Goal: Information Seeking & Learning: Find contact information

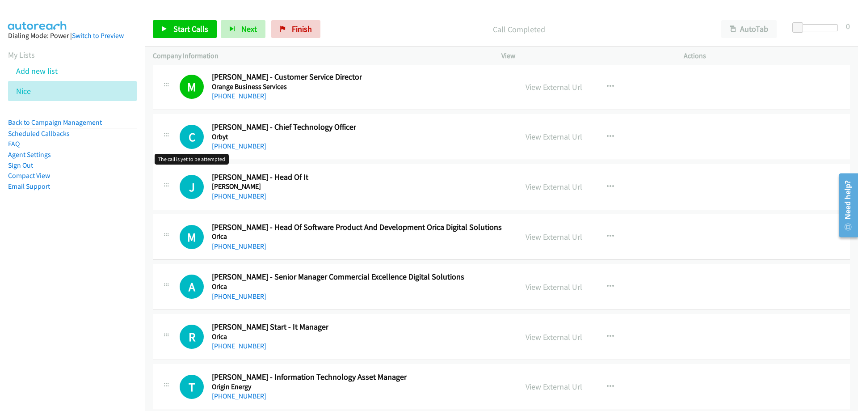
scroll to position [11617, 0]
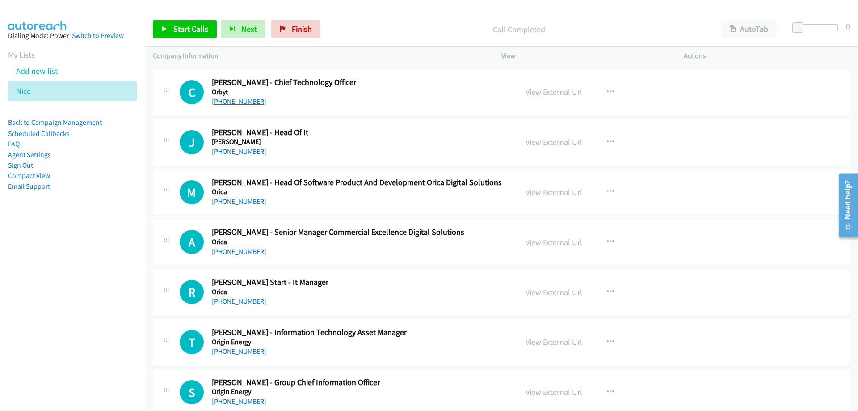
click at [236, 98] on link "[PHONE_NUMBER]" at bounding box center [239, 101] width 55 height 8
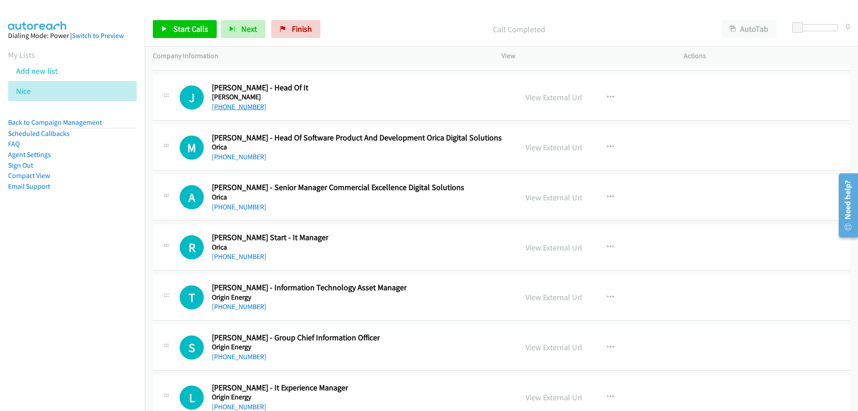
click at [245, 108] on link "[PHONE_NUMBER]" at bounding box center [239, 106] width 55 height 8
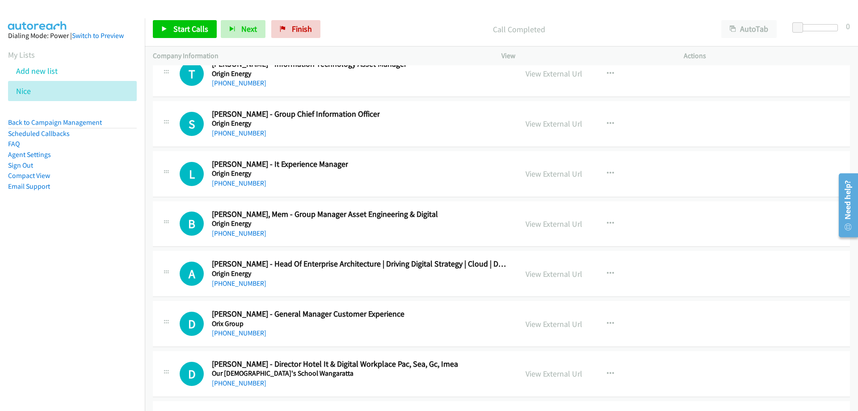
scroll to position [11930, 0]
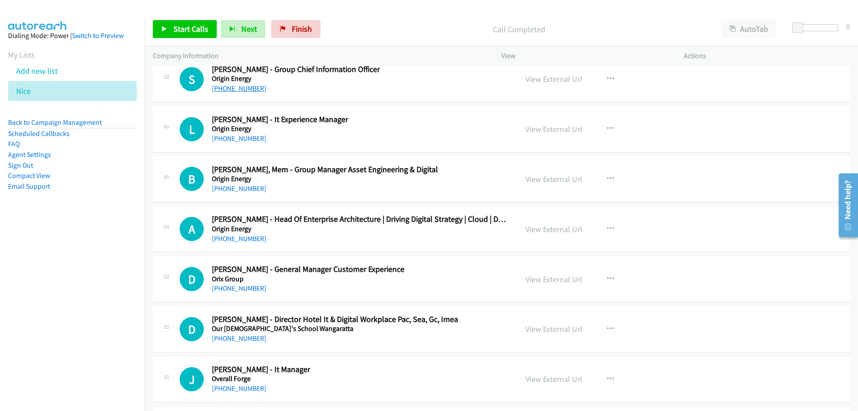
click at [247, 85] on link "[PHONE_NUMBER]" at bounding box center [239, 88] width 55 height 8
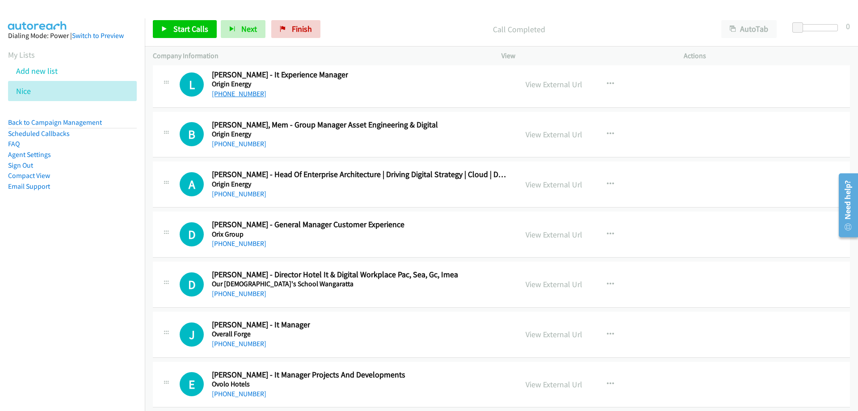
click at [233, 94] on link "[PHONE_NUMBER]" at bounding box center [239, 93] width 55 height 8
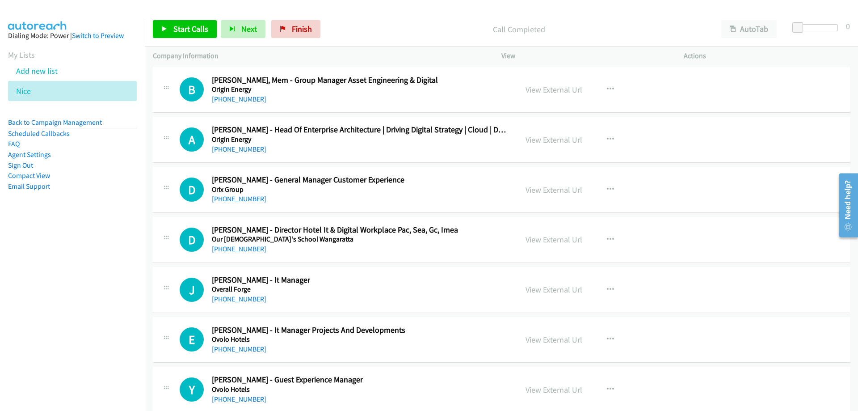
scroll to position [12064, 0]
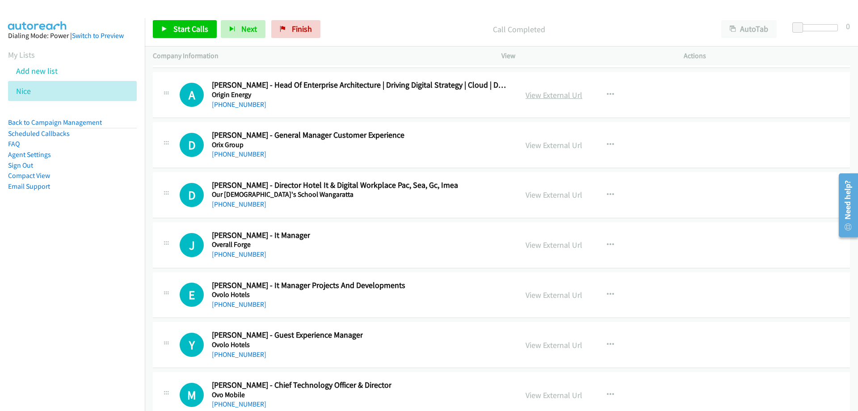
click at [526, 93] on link "View External Url" at bounding box center [553, 95] width 57 height 10
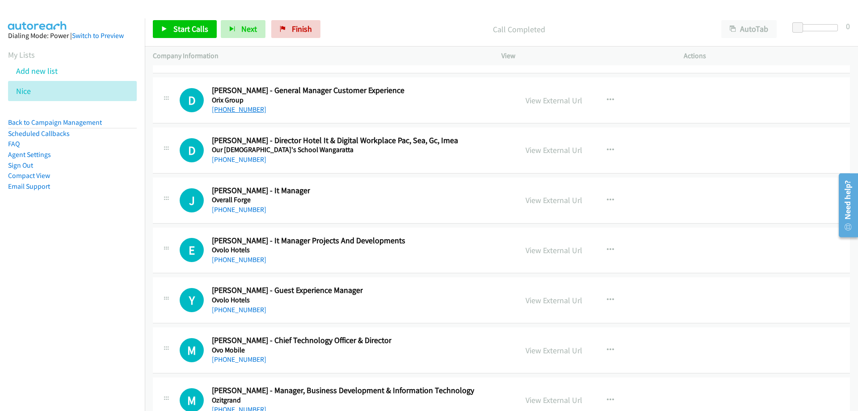
click at [240, 113] on link "[PHONE_NUMBER]" at bounding box center [239, 109] width 55 height 8
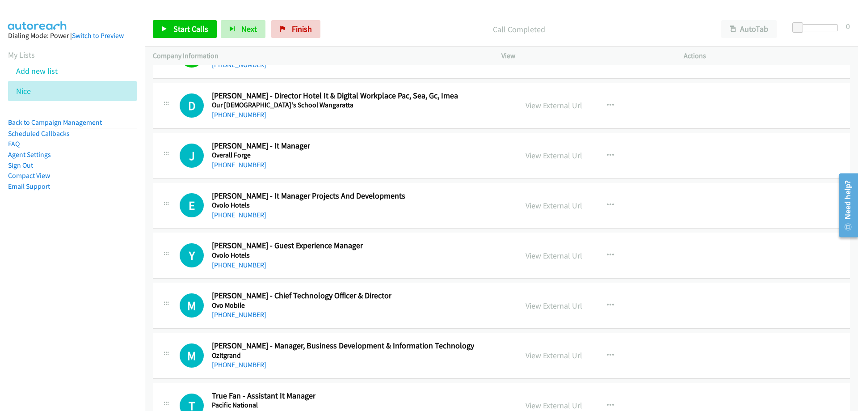
scroll to position [12198, 0]
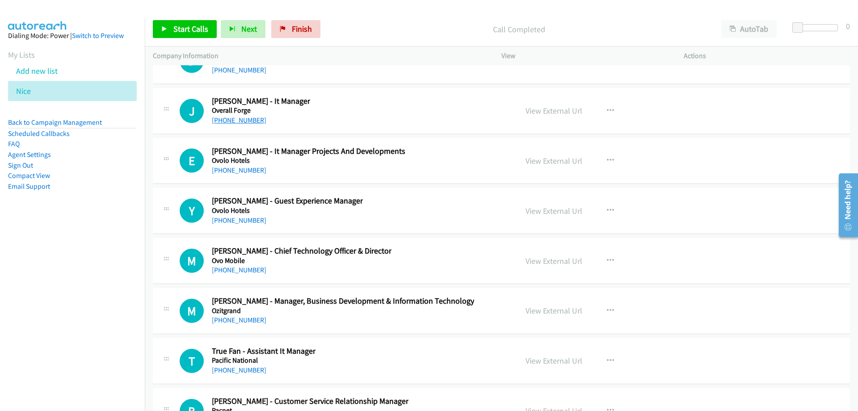
click at [251, 119] on link "[PHONE_NUMBER]" at bounding box center [239, 120] width 55 height 8
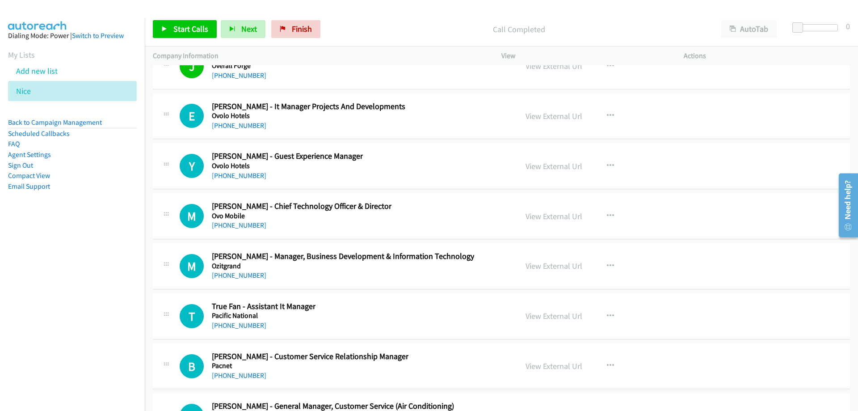
scroll to position [12287, 0]
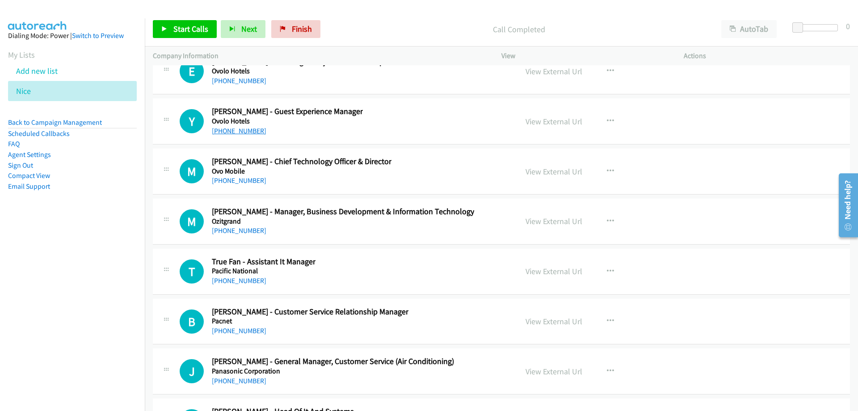
drag, startPoint x: 242, startPoint y: 124, endPoint x: 242, endPoint y: 128, distance: 4.5
click at [242, 124] on h5 "Ovolo Hotels" at bounding box center [287, 121] width 151 height 9
click at [242, 128] on link "[PHONE_NUMBER]" at bounding box center [239, 130] width 55 height 8
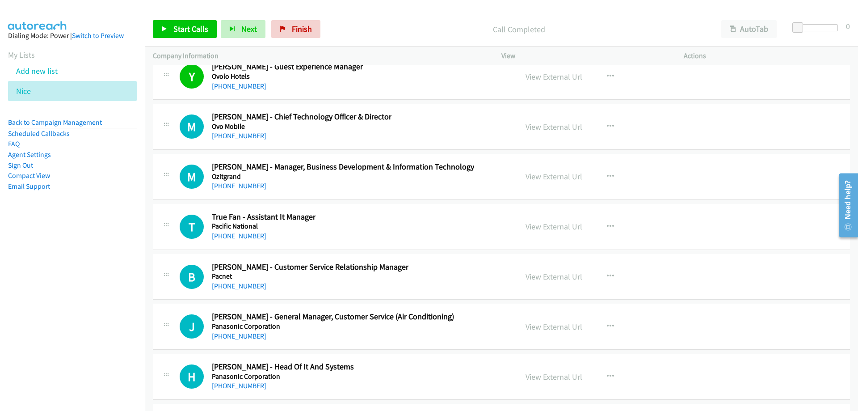
scroll to position [12377, 0]
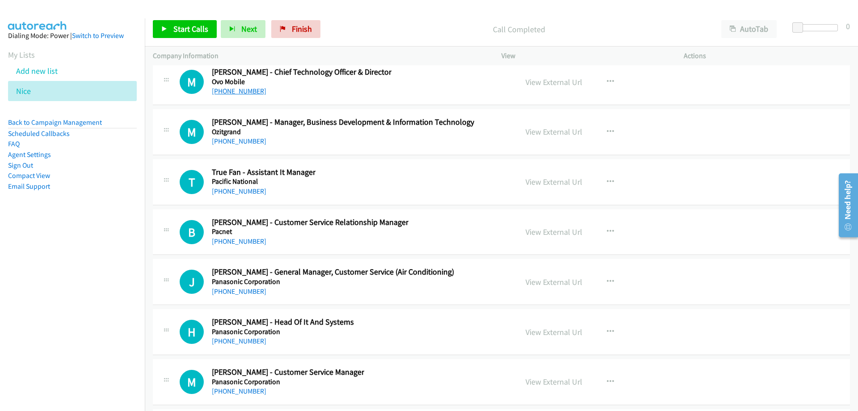
click at [235, 88] on link "[PHONE_NUMBER]" at bounding box center [239, 91] width 55 height 8
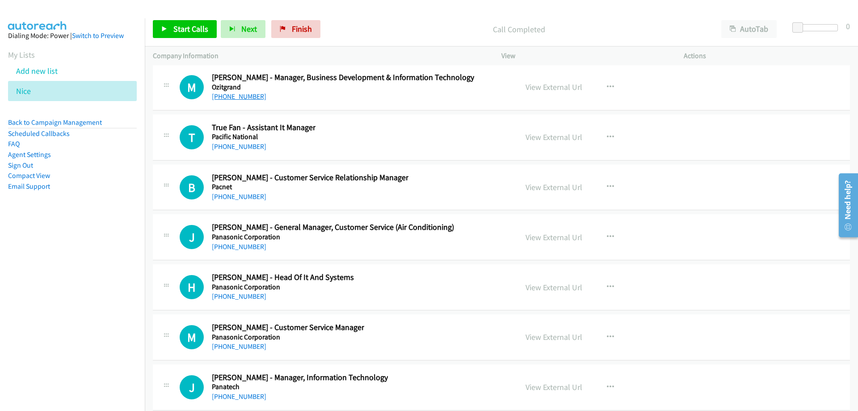
click at [246, 100] on link "[PHONE_NUMBER]" at bounding box center [239, 96] width 55 height 8
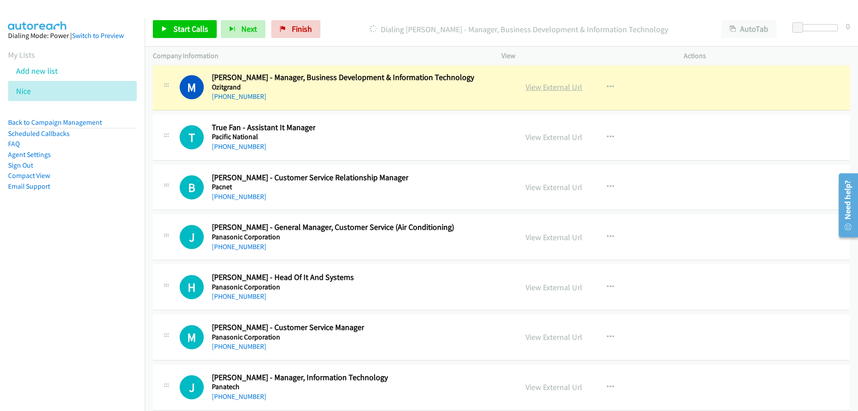
click at [550, 89] on link "View External Url" at bounding box center [553, 87] width 57 height 10
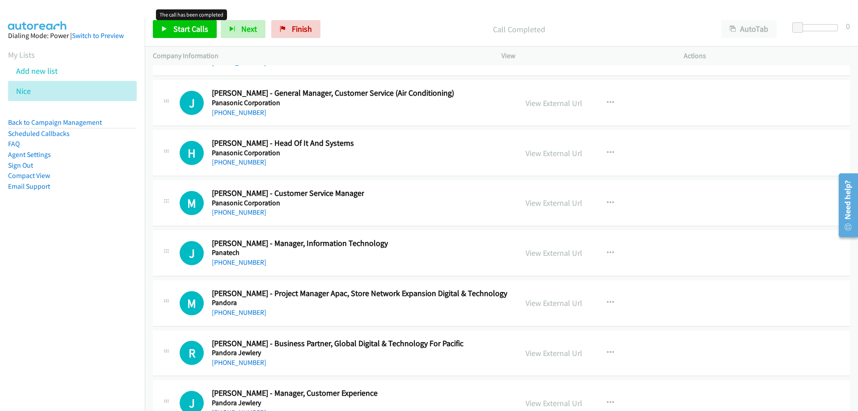
scroll to position [12511, 0]
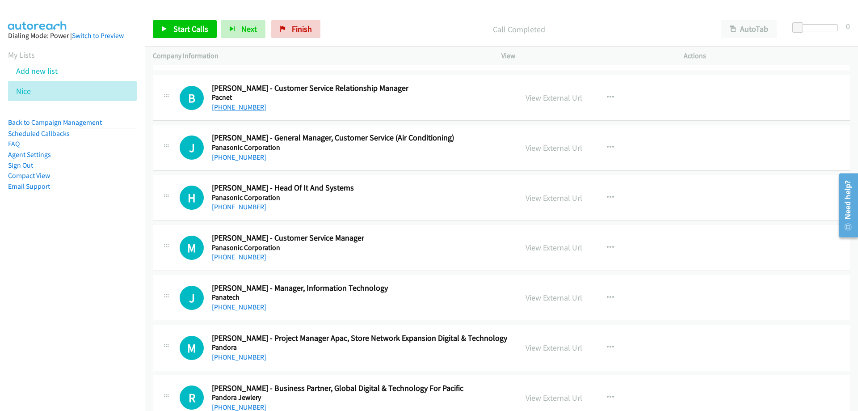
click at [232, 110] on link "[PHONE_NUMBER]" at bounding box center [239, 107] width 55 height 8
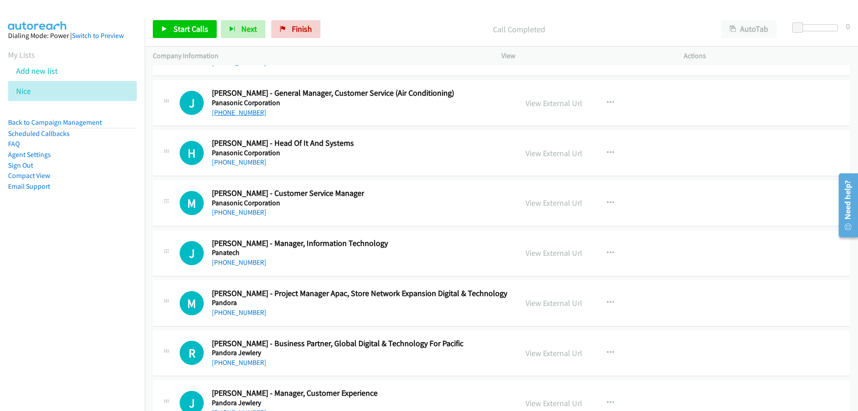
click at [247, 113] on link "[PHONE_NUMBER]" at bounding box center [239, 112] width 55 height 8
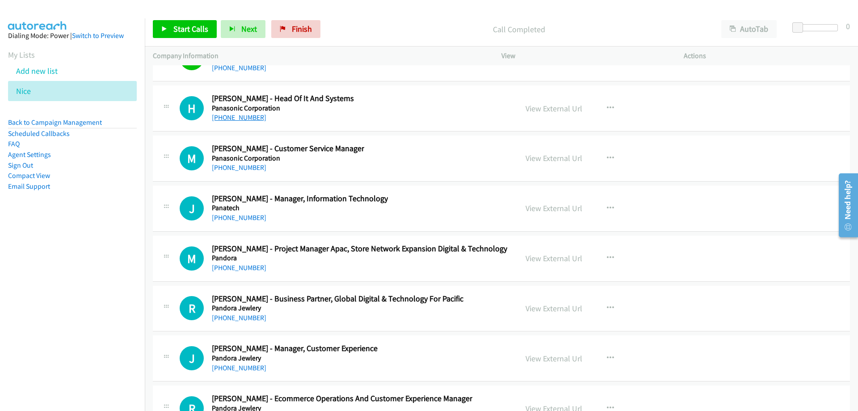
click at [244, 118] on link "[PHONE_NUMBER]" at bounding box center [239, 117] width 55 height 8
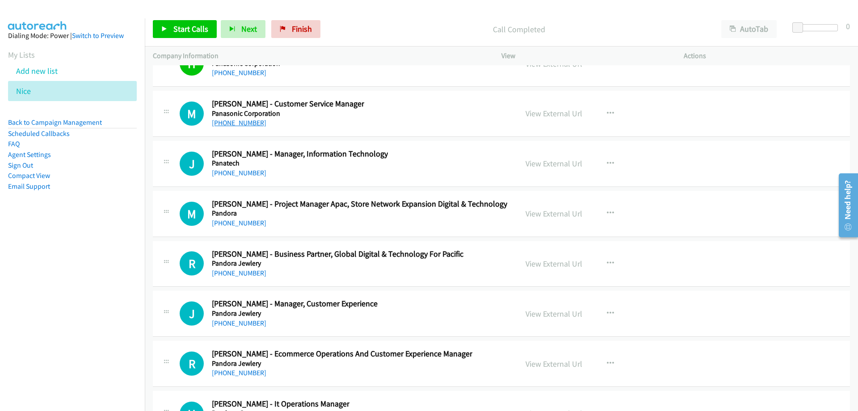
click at [257, 125] on link "[PHONE_NUMBER]" at bounding box center [239, 122] width 55 height 8
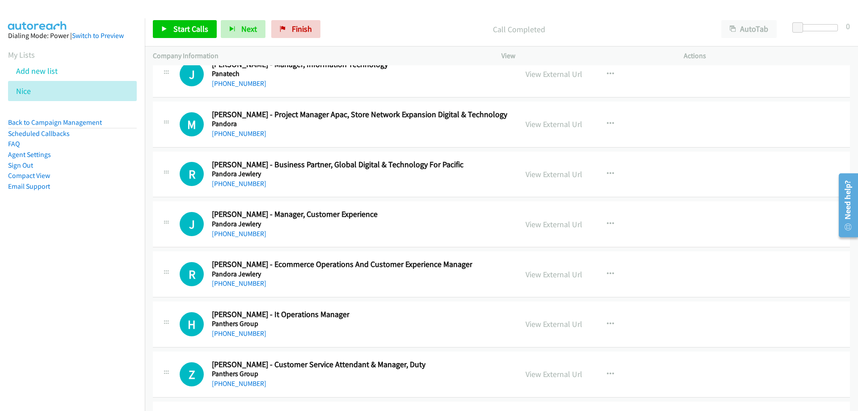
scroll to position [12689, 0]
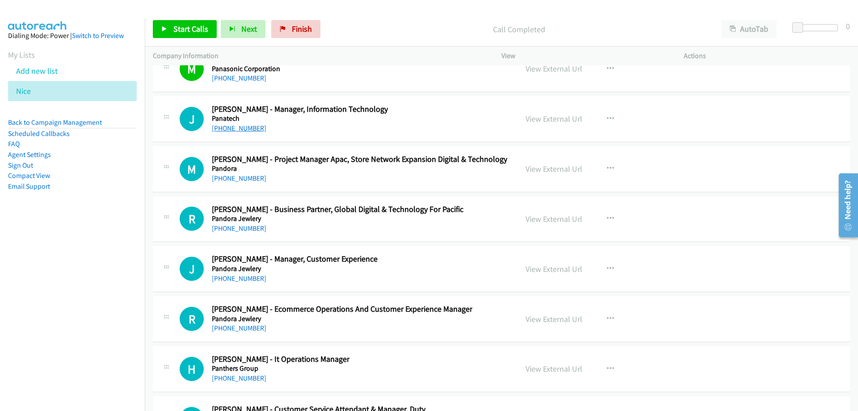
click at [235, 129] on link "[PHONE_NUMBER]" at bounding box center [239, 128] width 55 height 8
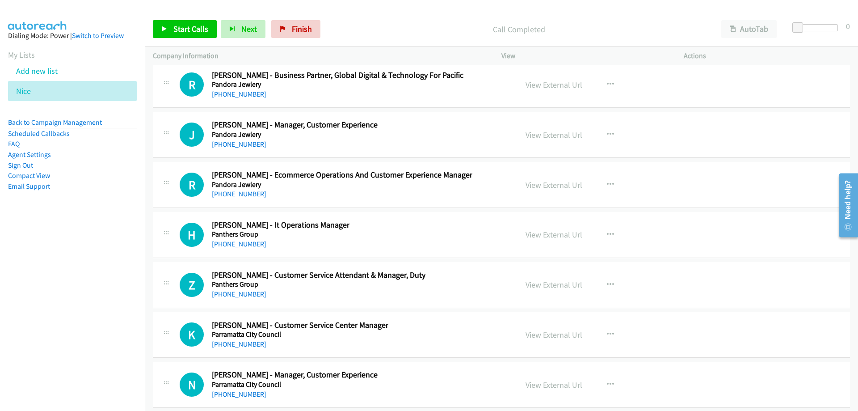
scroll to position [12868, 0]
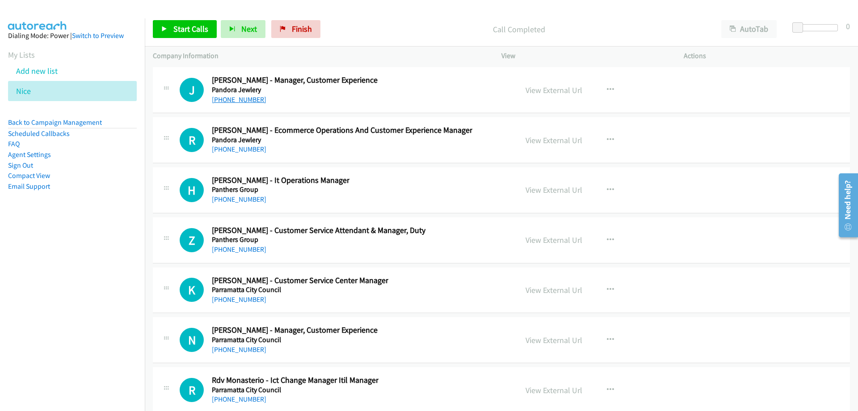
click at [250, 102] on link "[PHONE_NUMBER]" at bounding box center [239, 99] width 55 height 8
click at [232, 104] on div "[PHONE_NUMBER]" at bounding box center [295, 99] width 166 height 11
click at [233, 100] on link "[PHONE_NUMBER]" at bounding box center [239, 99] width 55 height 8
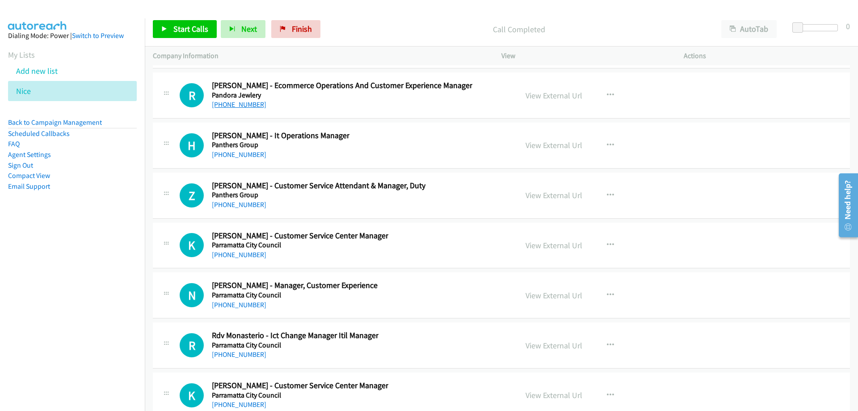
click at [245, 104] on link "[PHONE_NUMBER]" at bounding box center [239, 104] width 55 height 8
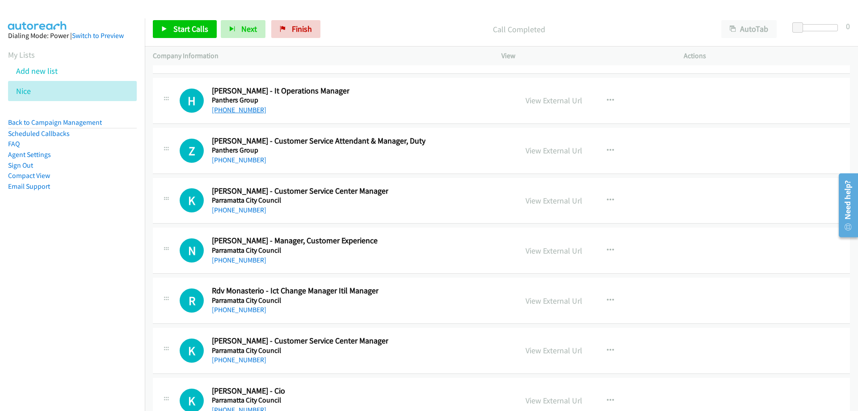
click at [244, 109] on link "[PHONE_NUMBER]" at bounding box center [239, 109] width 55 height 8
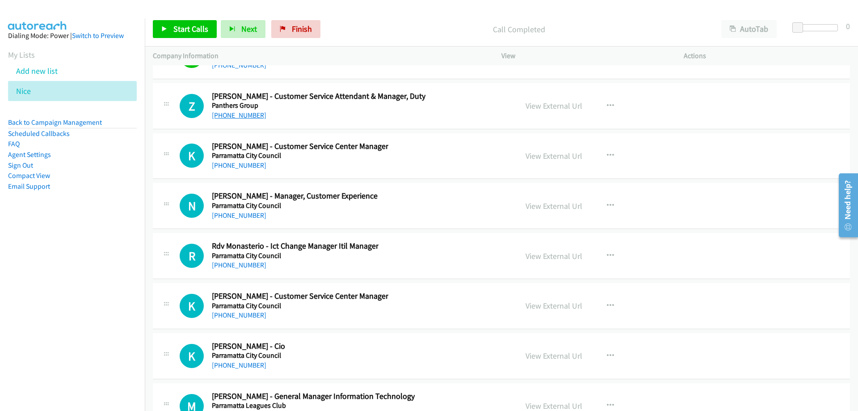
click at [251, 116] on link "[PHONE_NUMBER]" at bounding box center [239, 115] width 55 height 8
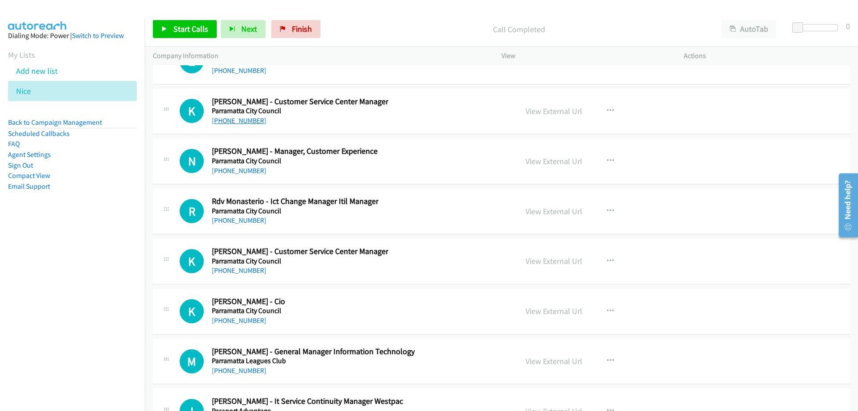
click at [250, 121] on link "[PHONE_NUMBER]" at bounding box center [239, 120] width 55 height 8
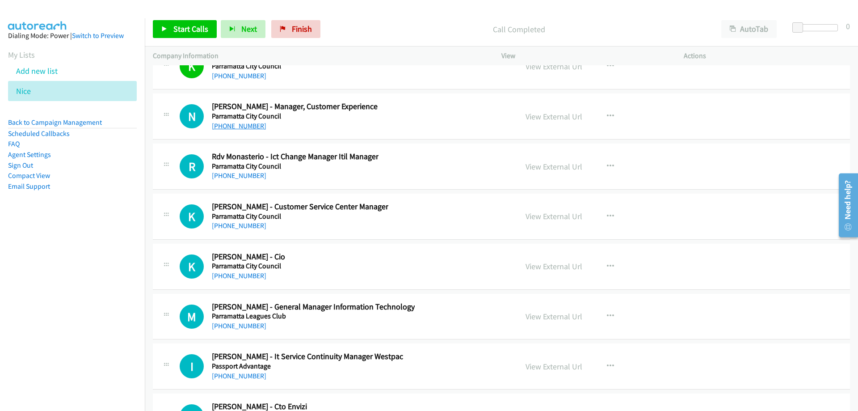
click at [233, 127] on link "[PHONE_NUMBER]" at bounding box center [239, 126] width 55 height 8
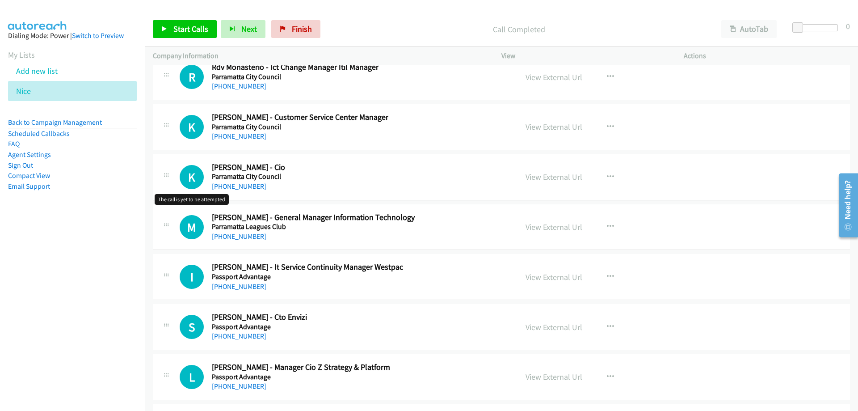
scroll to position [13226, 0]
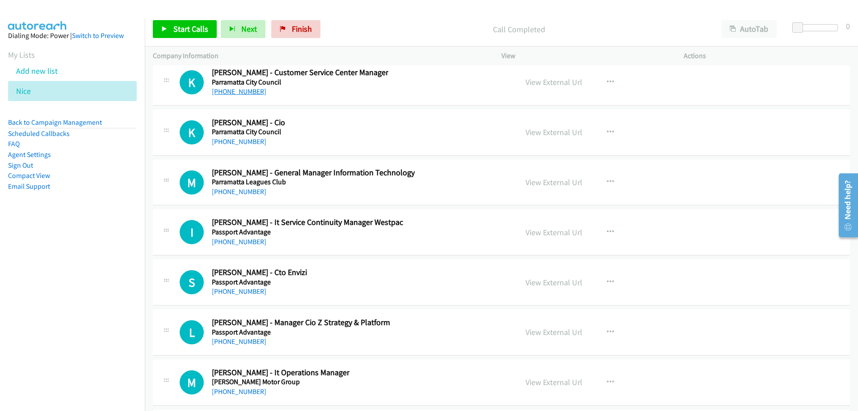
click at [245, 98] on div "K Callback Scheduled [PERSON_NAME] - Customer Service Center Manager Parramatta…" at bounding box center [501, 82] width 697 height 46
click at [244, 96] on link "[PHONE_NUMBER]" at bounding box center [239, 91] width 55 height 8
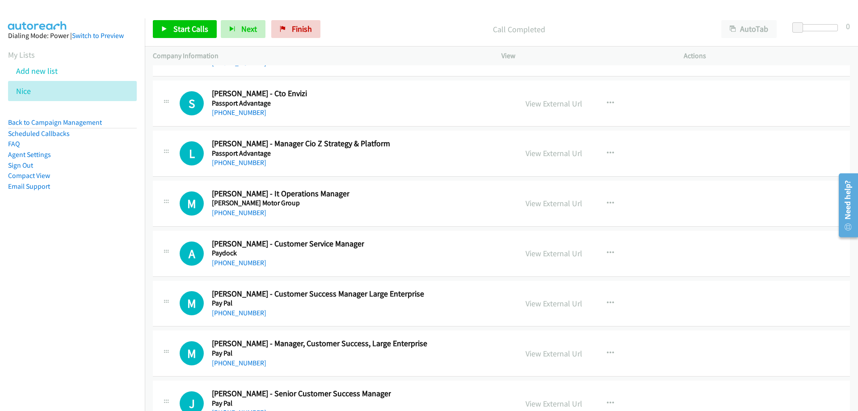
scroll to position [13494, 0]
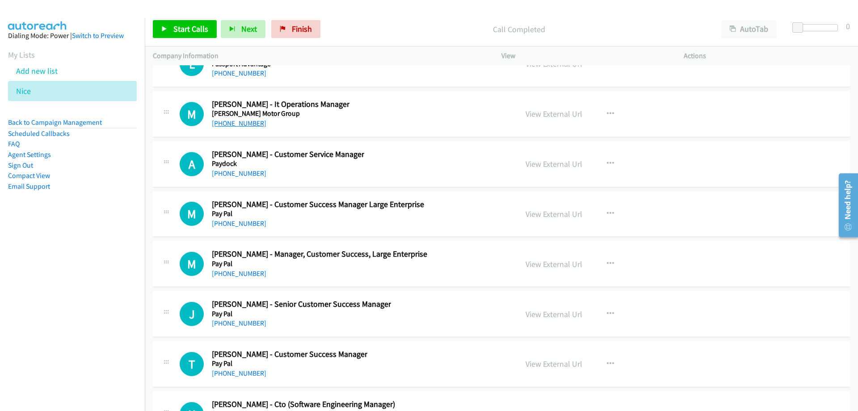
click at [237, 120] on link "[PHONE_NUMBER]" at bounding box center [239, 123] width 55 height 8
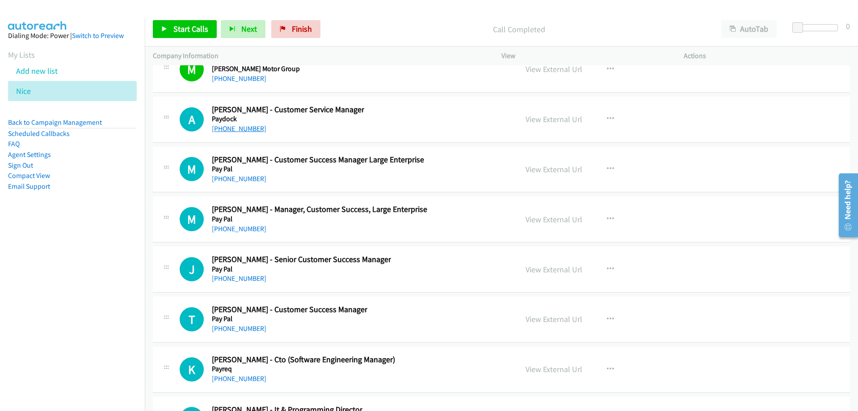
click at [248, 126] on link "[PHONE_NUMBER]" at bounding box center [239, 128] width 55 height 8
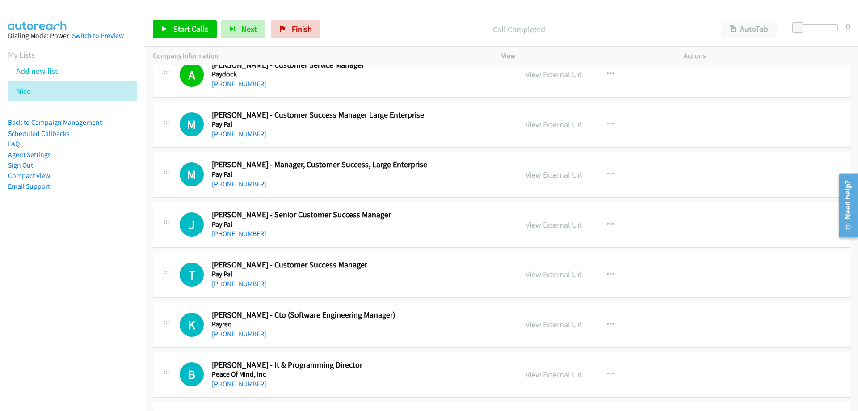
click at [223, 131] on link "[PHONE_NUMBER]" at bounding box center [239, 134] width 55 height 8
click at [227, 130] on link "[PHONE_NUMBER]" at bounding box center [239, 134] width 55 height 8
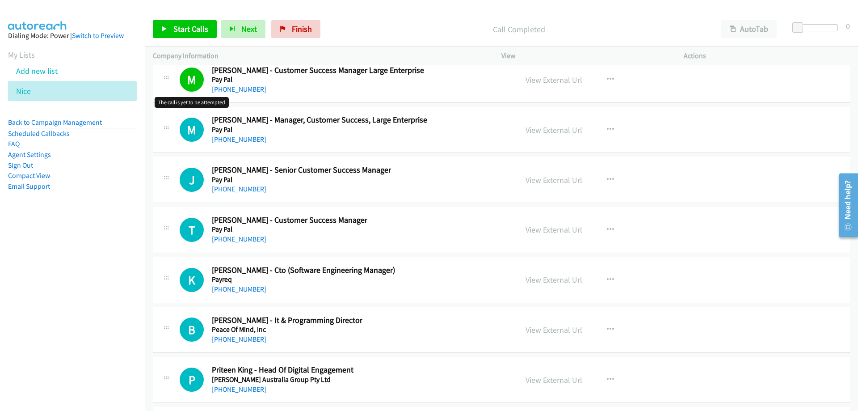
scroll to position [13672, 0]
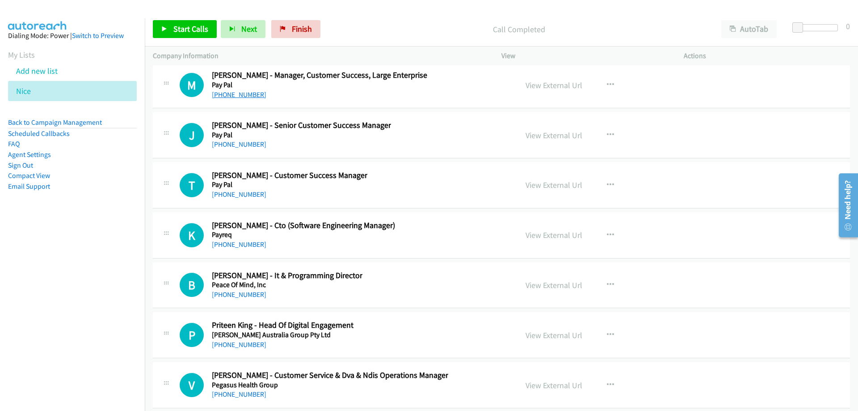
click at [232, 97] on link "[PHONE_NUMBER]" at bounding box center [239, 94] width 55 height 8
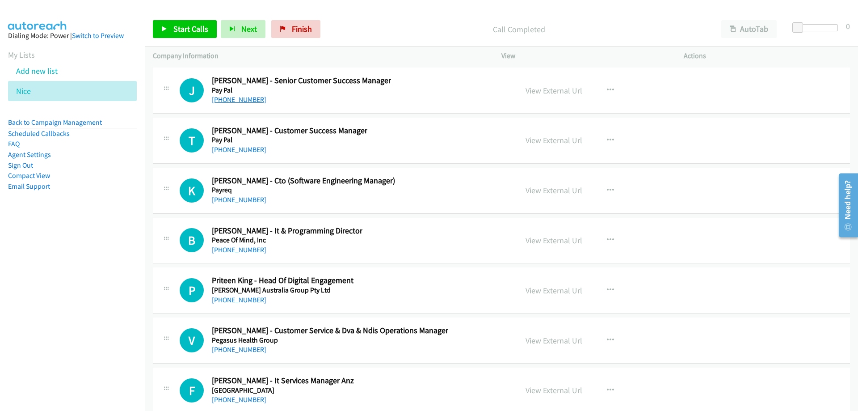
click at [230, 97] on link "[PHONE_NUMBER]" at bounding box center [239, 99] width 55 height 8
click at [235, 100] on link "[PHONE_NUMBER]" at bounding box center [239, 99] width 55 height 8
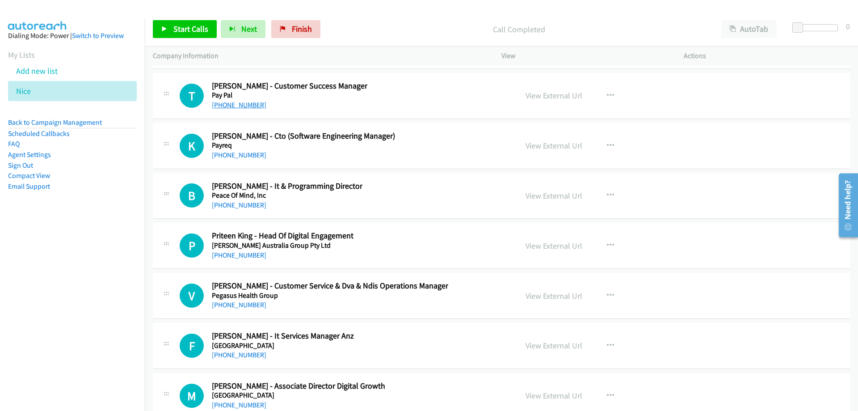
click at [229, 108] on link "[PHONE_NUMBER]" at bounding box center [239, 105] width 55 height 8
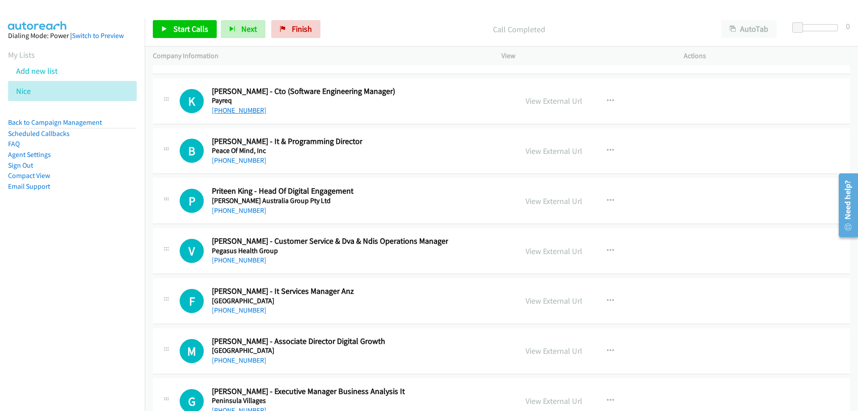
click at [247, 110] on link "[PHONE_NUMBER]" at bounding box center [239, 110] width 55 height 8
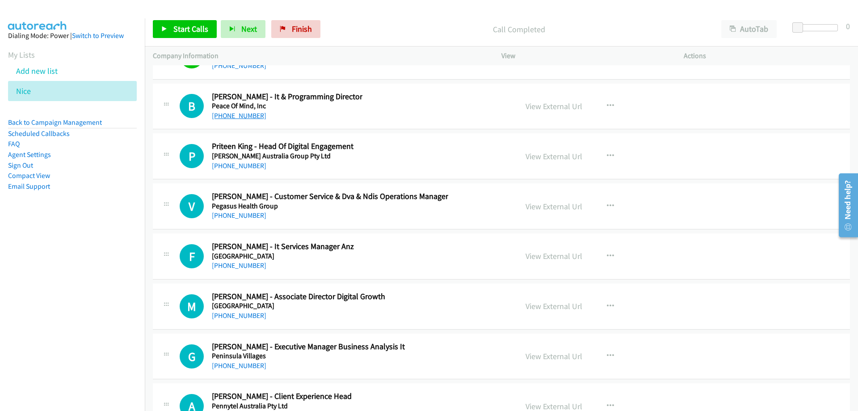
click at [226, 118] on link "[PHONE_NUMBER]" at bounding box center [239, 115] width 55 height 8
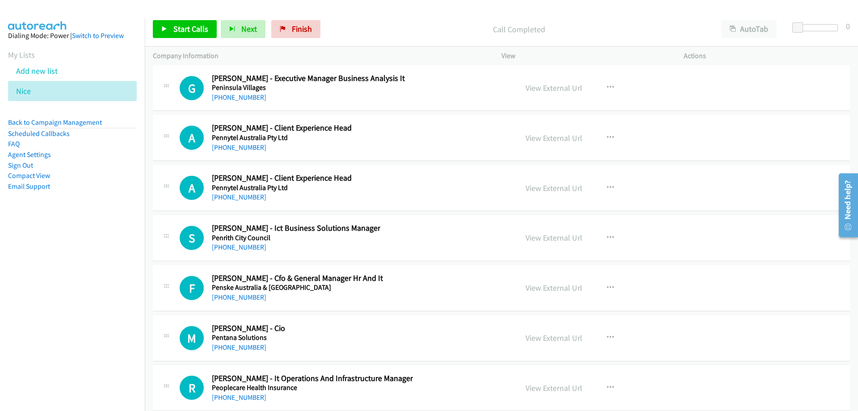
scroll to position [14164, 0]
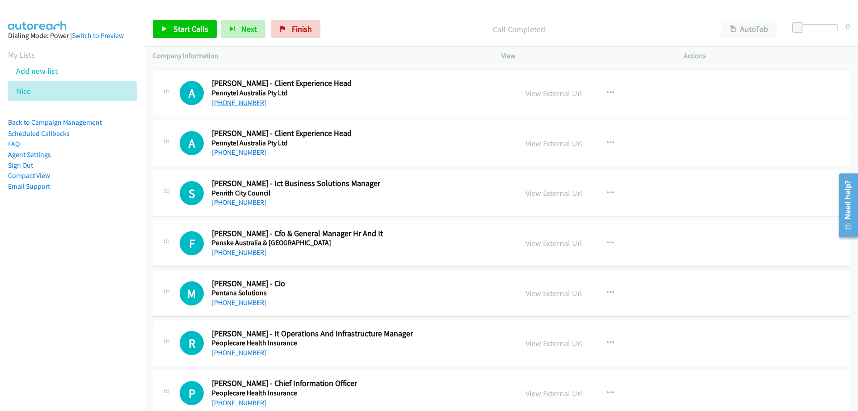
click at [248, 102] on link "[PHONE_NUMBER]" at bounding box center [239, 102] width 55 height 8
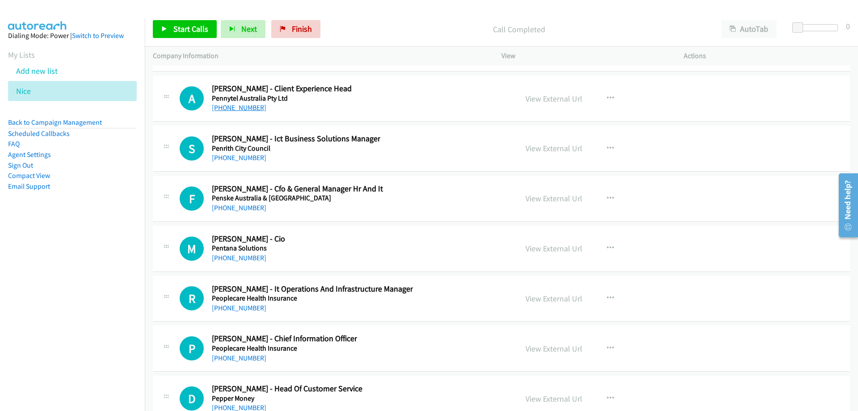
click at [251, 109] on link "[PHONE_NUMBER]" at bounding box center [239, 107] width 55 height 8
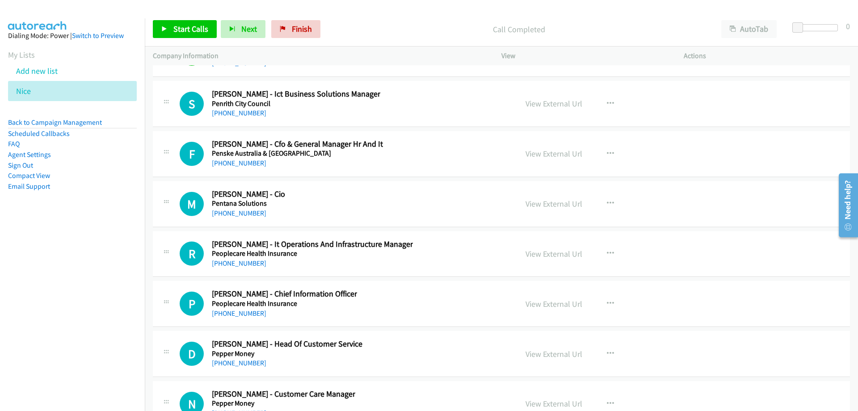
scroll to position [14298, 0]
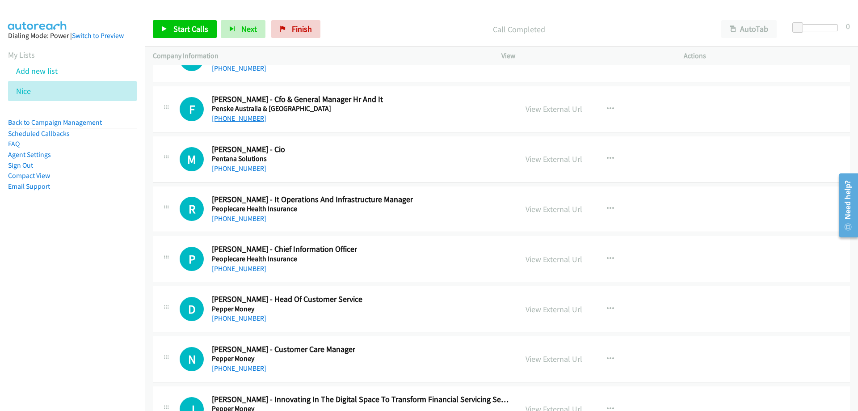
click at [245, 118] on link "[PHONE_NUMBER]" at bounding box center [239, 118] width 55 height 8
click at [559, 110] on link "View External Url" at bounding box center [553, 109] width 57 height 10
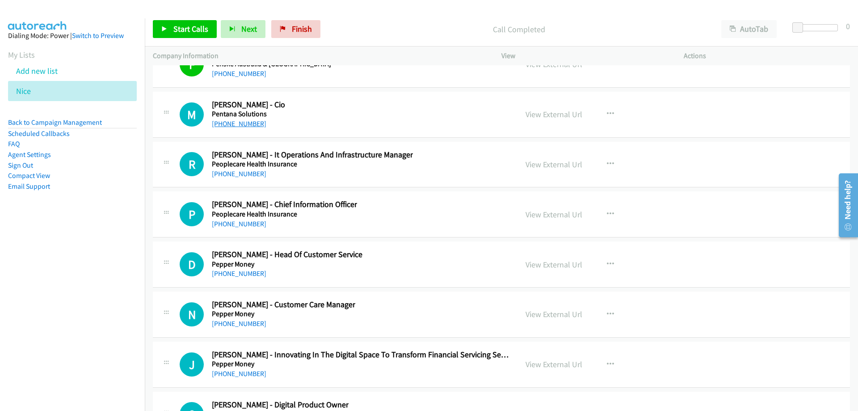
click at [255, 119] on link "[PHONE_NUMBER]" at bounding box center [239, 123] width 55 height 8
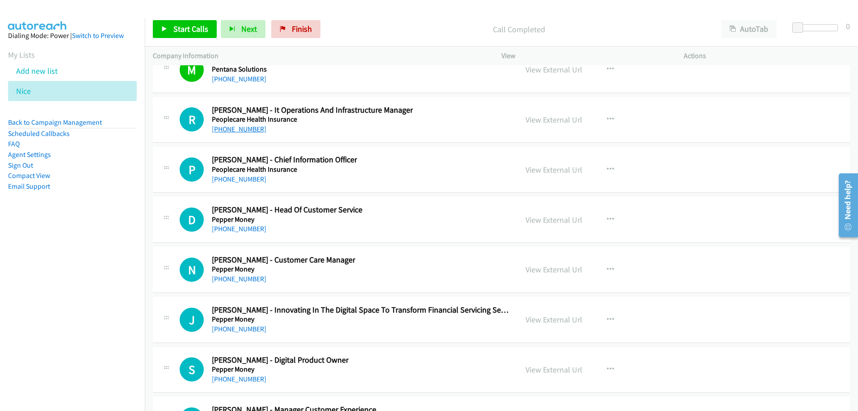
click at [246, 130] on link "[PHONE_NUMBER]" at bounding box center [239, 129] width 55 height 8
click at [34, 92] on icon at bounding box center [36, 91] width 6 height 6
